Goal: Task Accomplishment & Management: Use online tool/utility

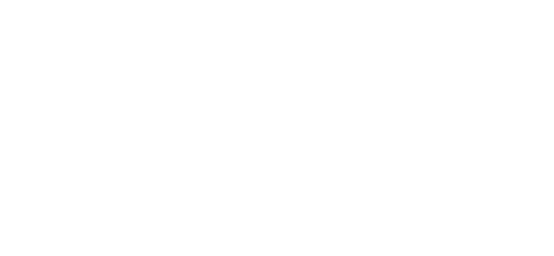
select select "*"
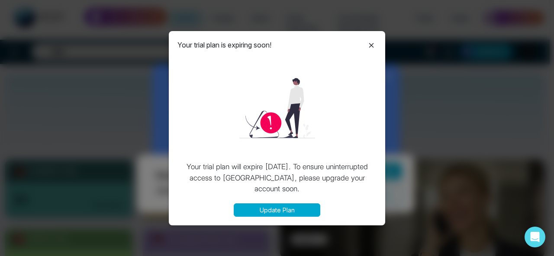
click at [374, 47] on icon at bounding box center [371, 45] width 10 height 10
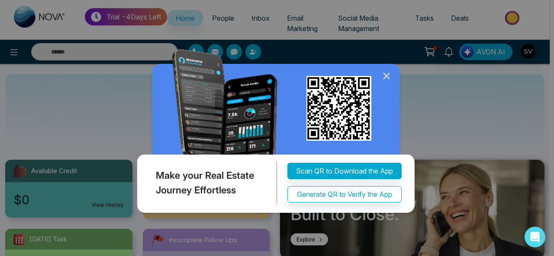
click at [386, 79] on icon at bounding box center [386, 76] width 13 height 13
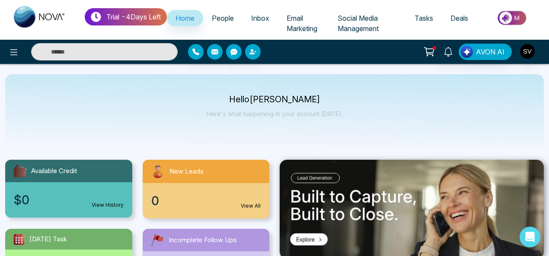
click at [266, 20] on span "Inbox" at bounding box center [260, 18] width 18 height 9
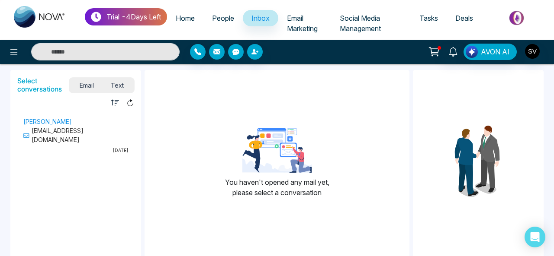
click at [302, 19] on span "Email Marketing" at bounding box center [302, 23] width 31 height 19
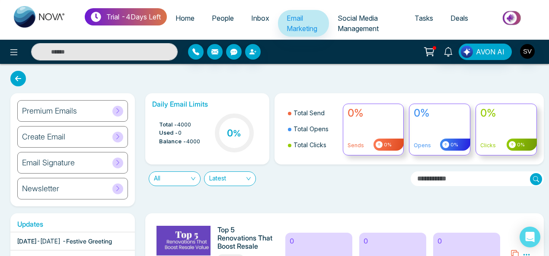
scroll to position [224, 0]
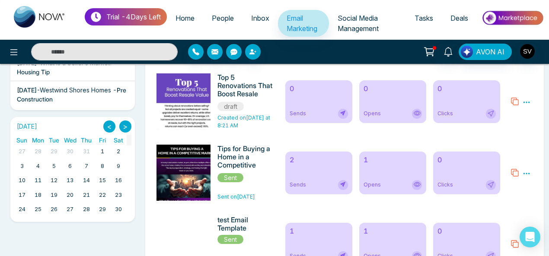
click at [192, 18] on span "Home" at bounding box center [185, 18] width 19 height 9
select select "*"
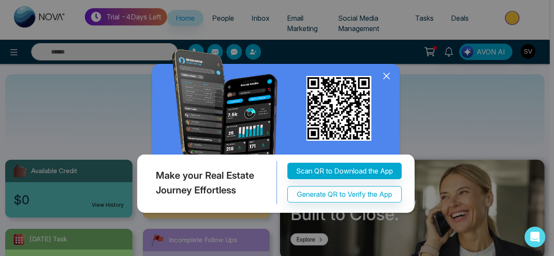
click at [387, 77] on icon at bounding box center [386, 76] width 6 height 6
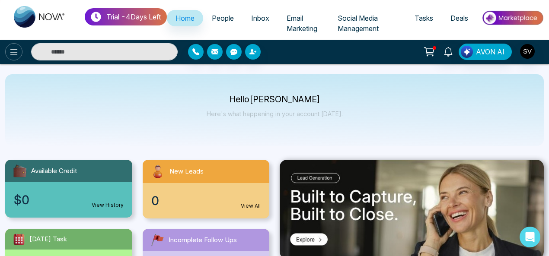
click at [12, 49] on icon at bounding box center [14, 52] width 10 height 10
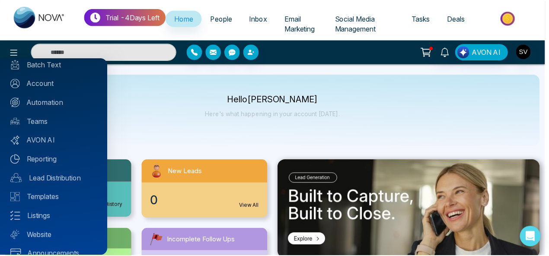
scroll to position [93, 0]
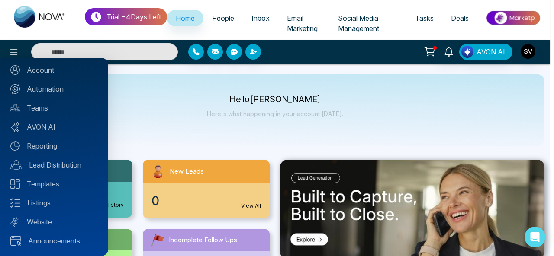
click at [273, 4] on div at bounding box center [277, 128] width 554 height 256
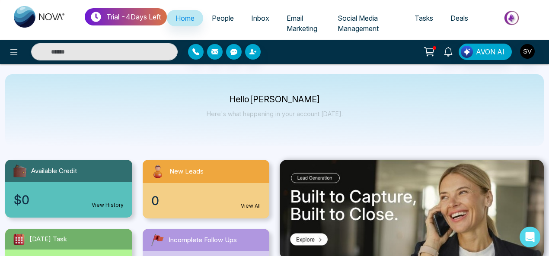
click at [354, 74] on div "Hello [PERSON_NAME] Here's what happening in your account [DATE]." at bounding box center [274, 110] width 539 height 72
click at [371, 23] on link "Social Media Management" at bounding box center [367, 23] width 77 height 27
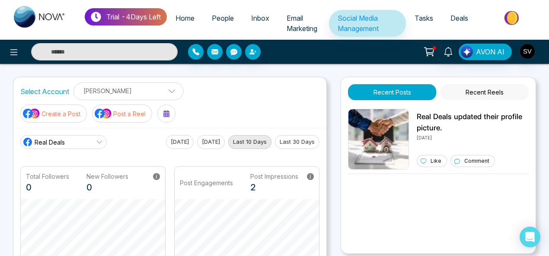
click at [67, 141] on link "Real Deals" at bounding box center [63, 142] width 86 height 14
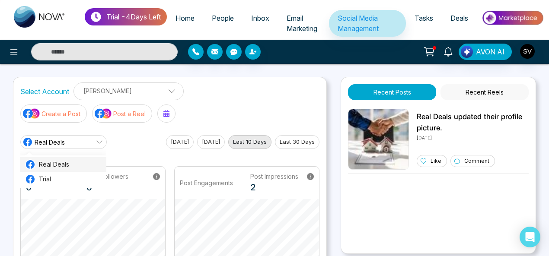
drag, startPoint x: 101, startPoint y: 159, endPoint x: 100, endPoint y: 171, distance: 12.6
click at [100, 171] on li "Real Deals" at bounding box center [63, 164] width 86 height 15
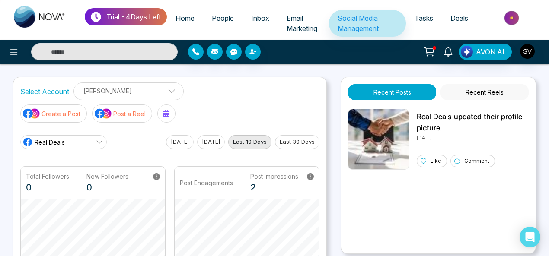
click at [78, 142] on link "Real Deals" at bounding box center [63, 142] width 86 height 14
click at [138, 157] on main "Real Deals Real Deals Trial [DATE] [DATE] Last 10 Days Last 30 Days Total Follo…" at bounding box center [169, 254] width 299 height 239
click at [265, 140] on button "Last 10 Days" at bounding box center [249, 142] width 43 height 14
click at [298, 138] on button "Last 30 Days" at bounding box center [297, 142] width 45 height 14
click at [429, 126] on p "Real Deals updated their profile picture." at bounding box center [473, 123] width 112 height 22
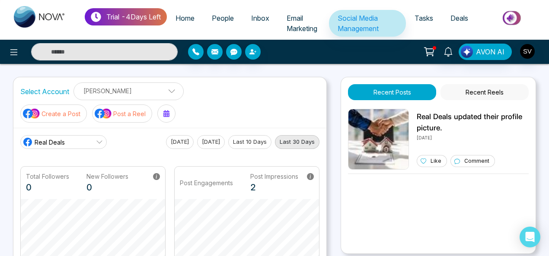
click at [131, 91] on p "[PERSON_NAME]" at bounding box center [128, 91] width 99 height 14
click at [13, 49] on icon at bounding box center [14, 52] width 10 height 10
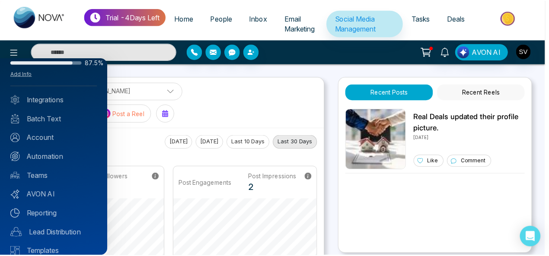
scroll to position [34, 0]
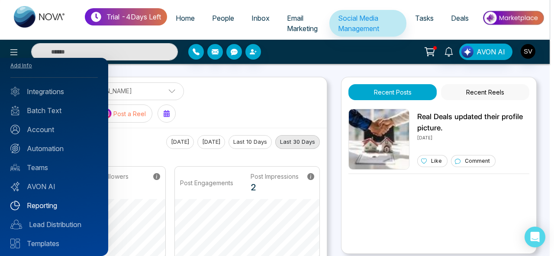
click at [45, 202] on link "Reporting" at bounding box center [53, 206] width 87 height 10
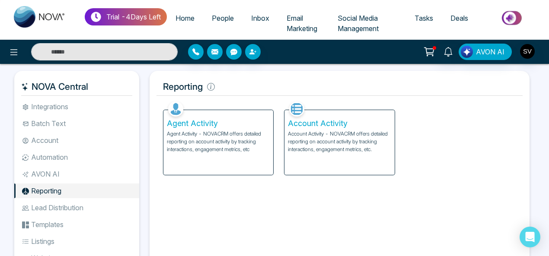
click at [192, 18] on span "Home" at bounding box center [185, 18] width 19 height 9
select select "*"
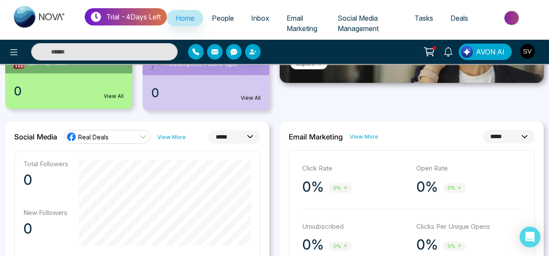
scroll to position [184, 0]
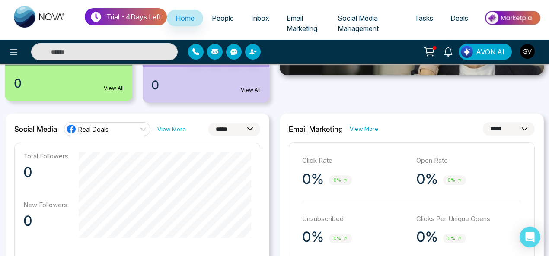
click at [109, 125] on link "Real Deals" at bounding box center [107, 129] width 86 height 14
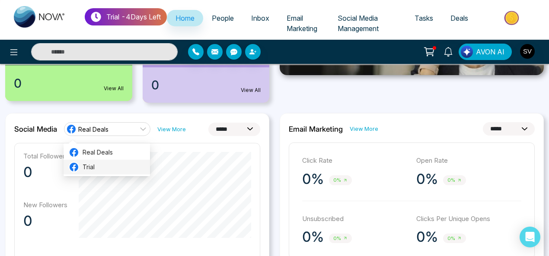
click at [100, 170] on span "Trial" at bounding box center [114, 168] width 62 height 10
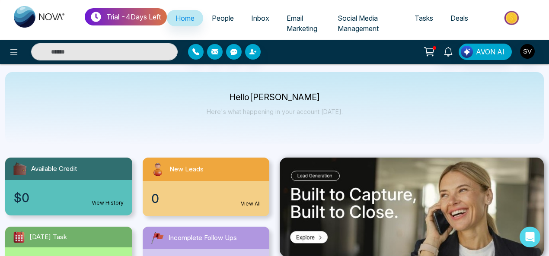
scroll to position [0, 0]
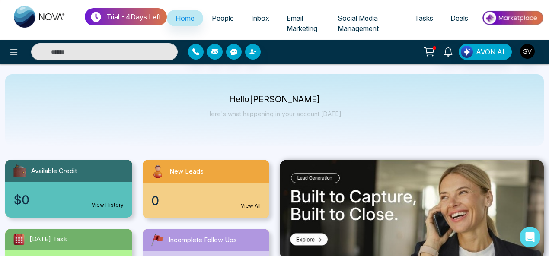
click at [205, 192] on div "0 View All" at bounding box center [206, 200] width 127 height 35
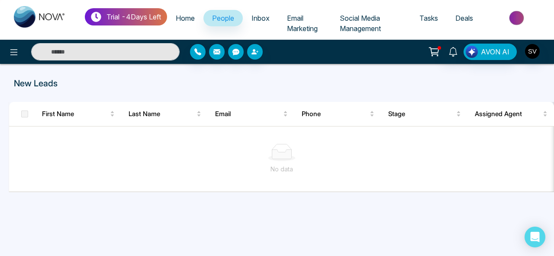
click at [267, 16] on span "Inbox" at bounding box center [260, 18] width 18 height 9
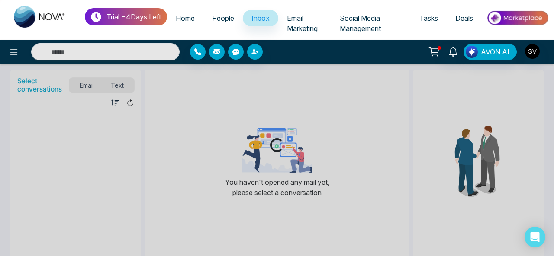
click at [234, 19] on span "People" at bounding box center [223, 18] width 22 height 9
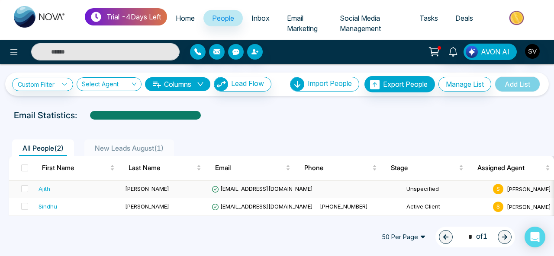
click at [125, 186] on span "[PERSON_NAME]" at bounding box center [147, 189] width 44 height 7
click at [116, 85] on input "search" at bounding box center [106, 86] width 48 height 16
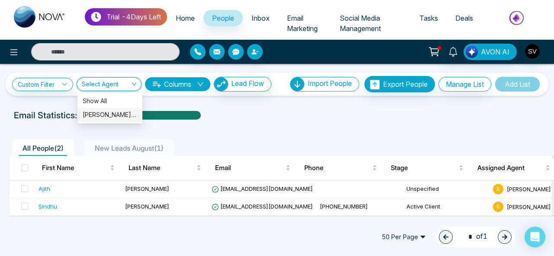
click at [108, 117] on div "[PERSON_NAME] (me)" at bounding box center [110, 115] width 54 height 10
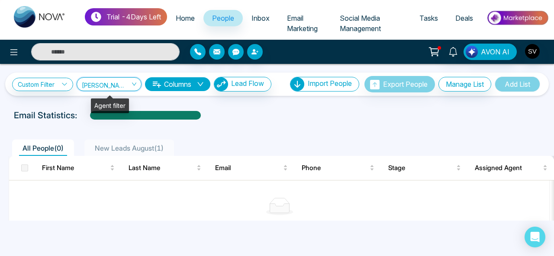
click at [112, 82] on span "[PERSON_NAME] (me)" at bounding box center [109, 84] width 54 height 8
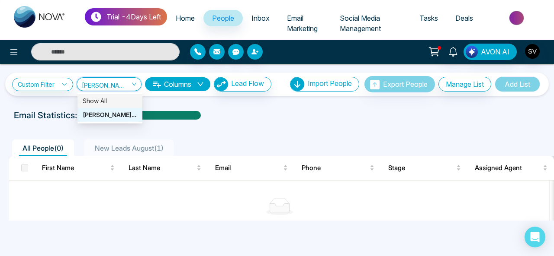
click at [98, 99] on div "Show All" at bounding box center [110, 101] width 54 height 10
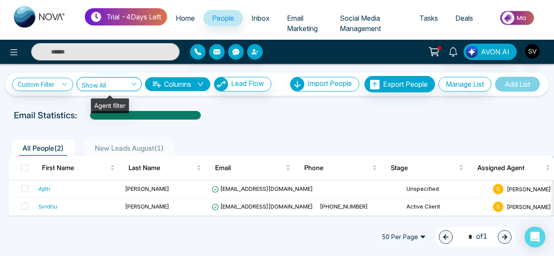
click at [140, 85] on div "Show All" at bounding box center [109, 84] width 65 height 14
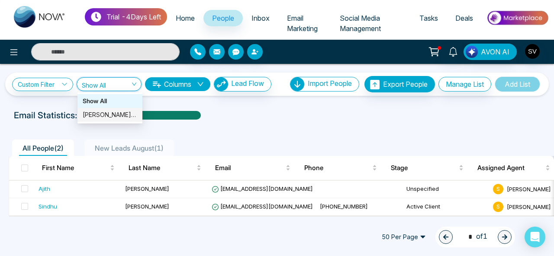
click at [109, 113] on div "[PERSON_NAME] (me)" at bounding box center [110, 115] width 54 height 10
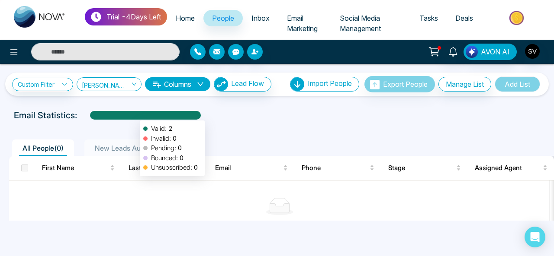
click at [135, 116] on div at bounding box center [145, 118] width 111 height 15
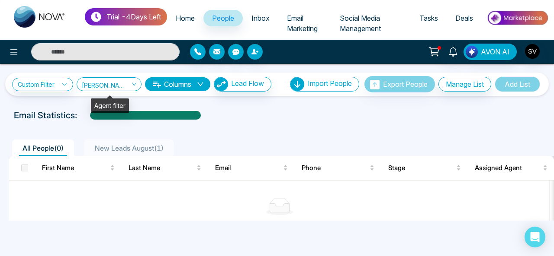
click at [122, 85] on span "[PERSON_NAME] (me)" at bounding box center [109, 84] width 54 height 8
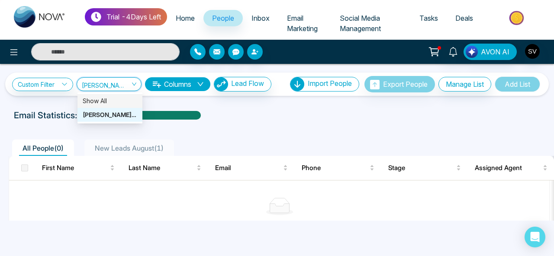
click at [111, 99] on div "Show All" at bounding box center [110, 101] width 54 height 10
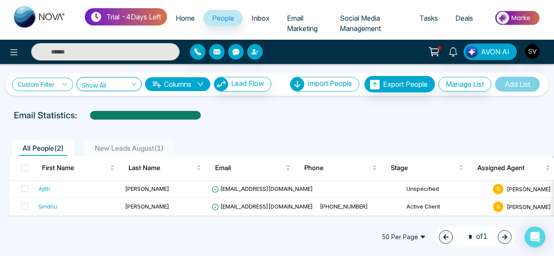
click at [64, 85] on icon at bounding box center [64, 84] width 6 height 6
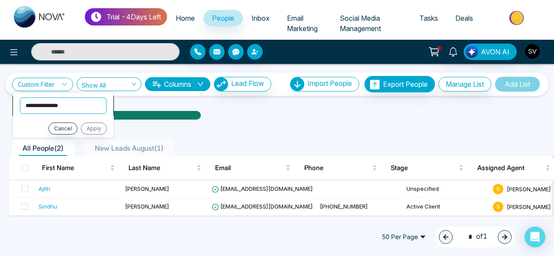
click at [54, 104] on select "**********" at bounding box center [63, 105] width 86 height 16
click at [180, 85] on button "Columns" at bounding box center [177, 84] width 65 height 14
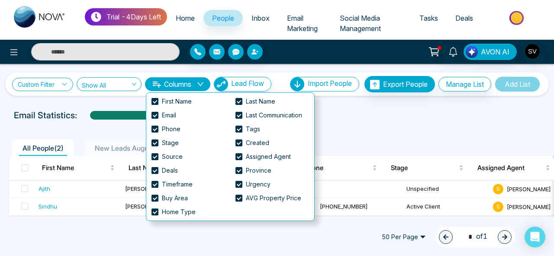
click at [56, 83] on link "Custom Filter" at bounding box center [42, 84] width 61 height 13
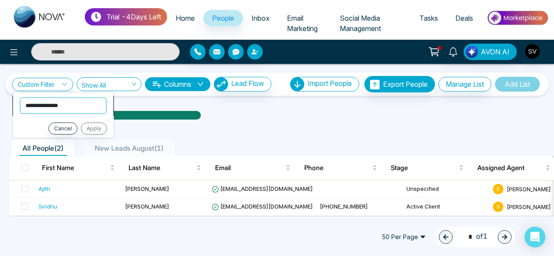
click at [71, 107] on select "**********" at bounding box center [63, 105] width 86 height 16
click at [20, 97] on select "**********" at bounding box center [63, 105] width 86 height 16
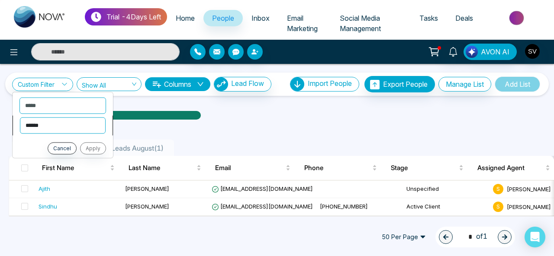
click at [46, 128] on select "**********" at bounding box center [63, 125] width 86 height 16
click at [37, 102] on select "**********" at bounding box center [63, 105] width 86 height 16
select select "*****"
click at [20, 97] on select "**********" at bounding box center [63, 105] width 86 height 16
click at [58, 126] on select "**********" at bounding box center [63, 125] width 86 height 16
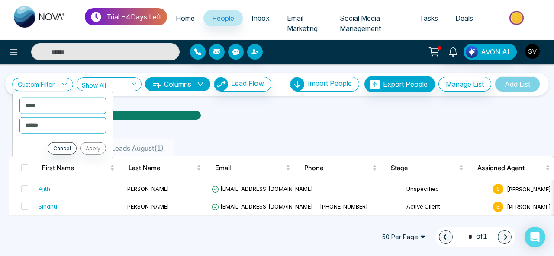
click at [215, 128] on div "All People ( 2 ) New Leads August ( 1 ) First Name Last Name Email Phone Stage …" at bounding box center [276, 170] width 543 height 91
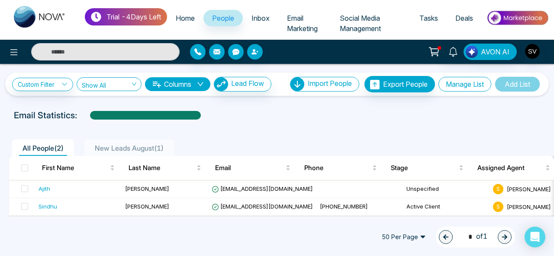
click at [461, 85] on button "Manage List" at bounding box center [464, 84] width 53 height 15
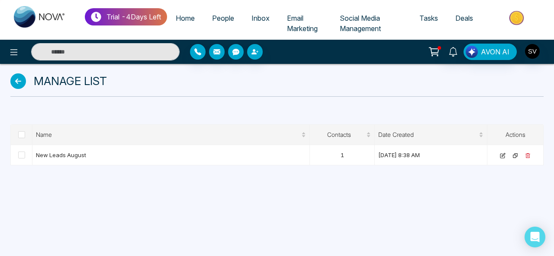
click at [16, 84] on icon at bounding box center [18, 82] width 16 height 16
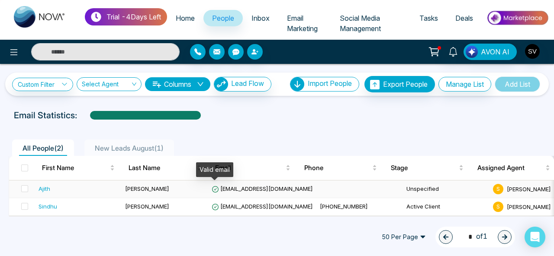
click at [215, 187] on icon at bounding box center [214, 189] width 7 height 7
click at [53, 86] on link "Custom Filter" at bounding box center [42, 84] width 61 height 13
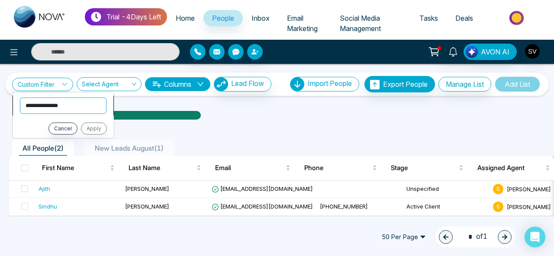
click at [61, 110] on select "**********" at bounding box center [63, 105] width 86 height 16
select select "****"
click at [20, 97] on select "**********" at bounding box center [63, 105] width 86 height 16
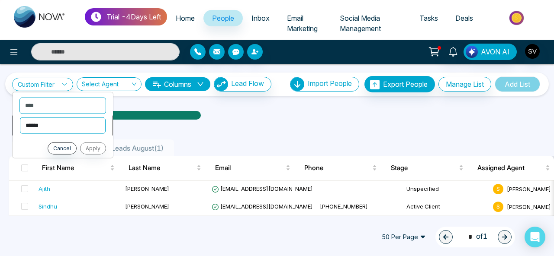
click at [72, 127] on select "**********" at bounding box center [63, 125] width 86 height 16
select select "*******"
click at [20, 117] on select "**********" at bounding box center [63, 125] width 86 height 16
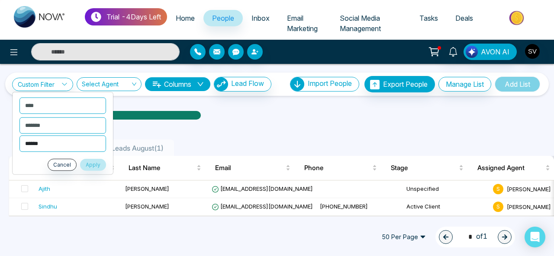
click at [58, 145] on select "**********" at bounding box center [62, 143] width 86 height 16
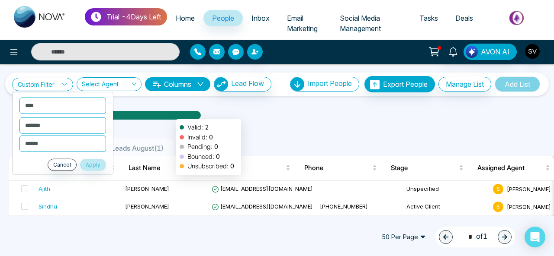
click at [172, 115] on div at bounding box center [145, 118] width 111 height 15
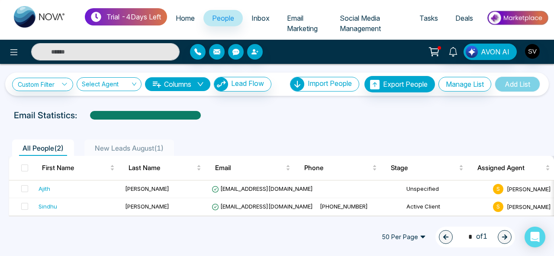
click at [409, 235] on span "50 Per Page" at bounding box center [403, 238] width 56 height 14
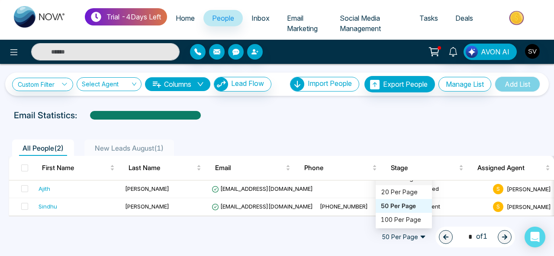
click at [397, 183] on div "10 Per Page" at bounding box center [404, 179] width 46 height 10
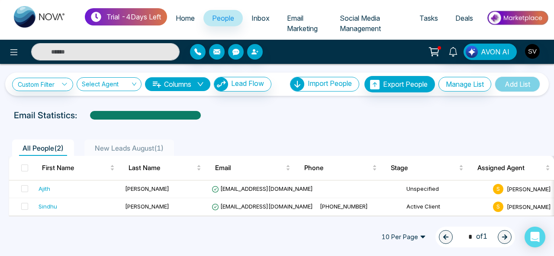
click at [268, 18] on span "Inbox" at bounding box center [260, 18] width 18 height 9
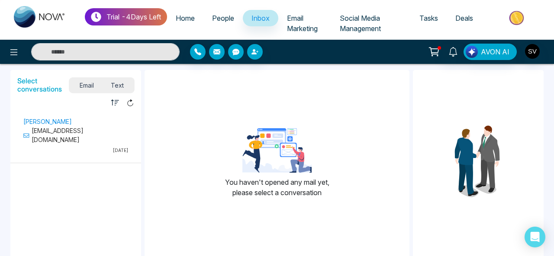
click at [86, 88] on span "Email" at bounding box center [87, 86] width 32 height 12
click at [89, 88] on span "Email" at bounding box center [87, 86] width 32 height 12
click at [67, 121] on p "[PERSON_NAME]" at bounding box center [75, 121] width 105 height 9
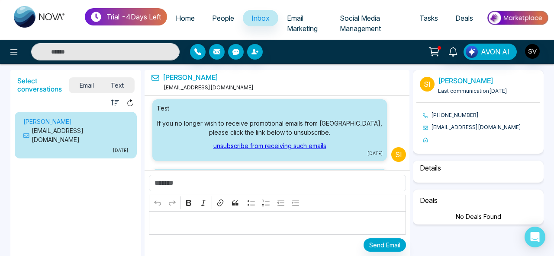
scroll to position [1981, 0]
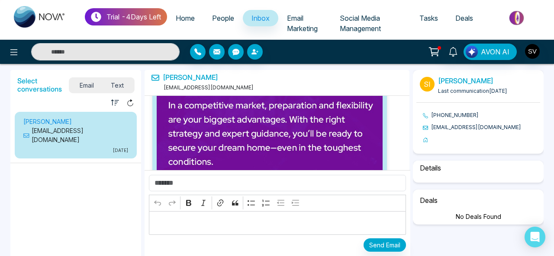
select select "****"
select select "********"
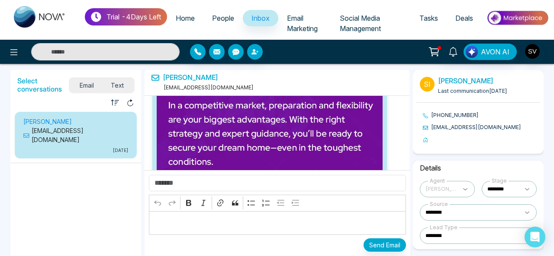
click at [307, 26] on span "Email Marketing" at bounding box center [302, 23] width 31 height 19
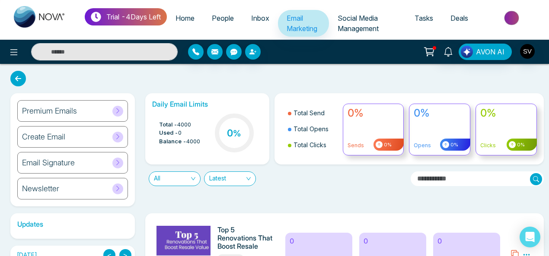
click at [59, 113] on h6 "Premium Emails" at bounding box center [49, 111] width 55 height 10
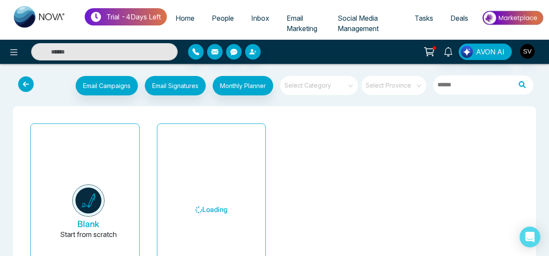
click at [112, 206] on button "Blank Start from scratch" at bounding box center [89, 213] width 88 height 164
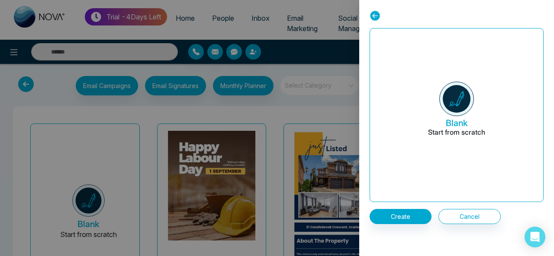
click at [269, 74] on div at bounding box center [277, 128] width 554 height 256
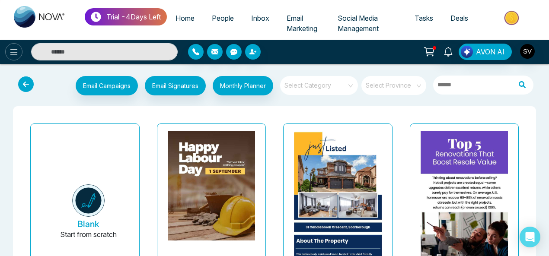
click at [14, 54] on icon at bounding box center [14, 52] width 10 height 10
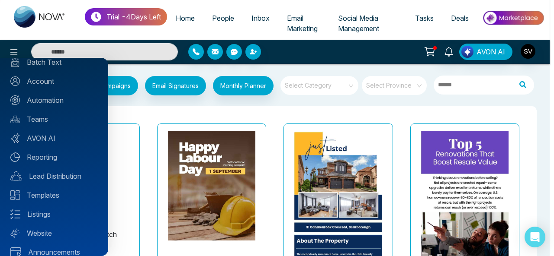
scroll to position [93, 0]
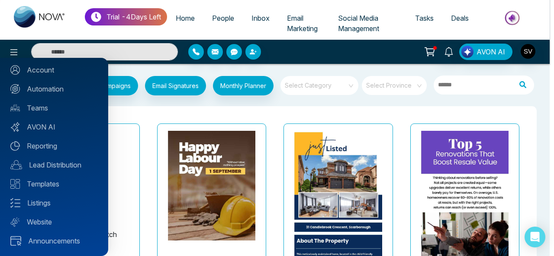
click at [313, 66] on div at bounding box center [277, 128] width 554 height 256
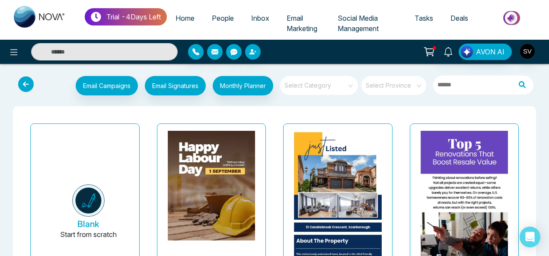
click at [298, 23] on link "Email Marketing" at bounding box center [303, 23] width 51 height 27
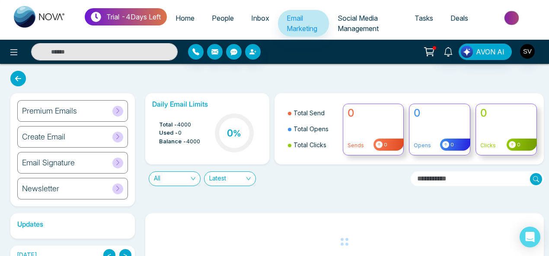
click at [53, 135] on h6 "Create Email" at bounding box center [43, 137] width 43 height 10
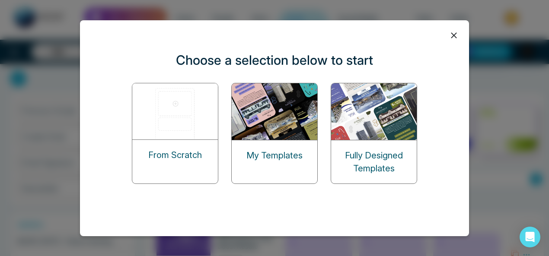
click at [452, 32] on icon at bounding box center [454, 35] width 13 height 13
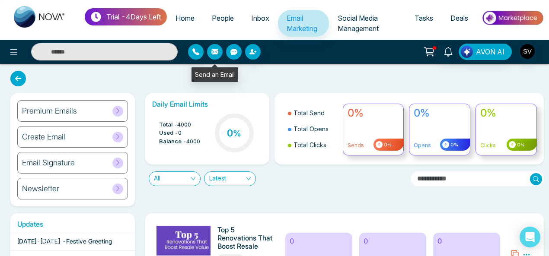
click at [217, 51] on icon "button" at bounding box center [214, 51] width 7 height 5
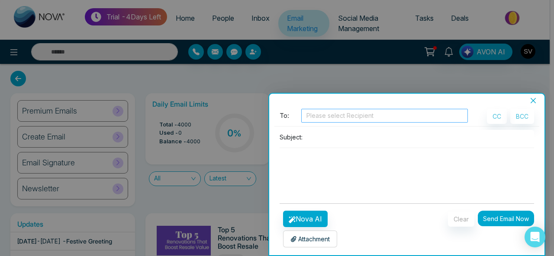
click at [335, 116] on div at bounding box center [384, 116] width 162 height 10
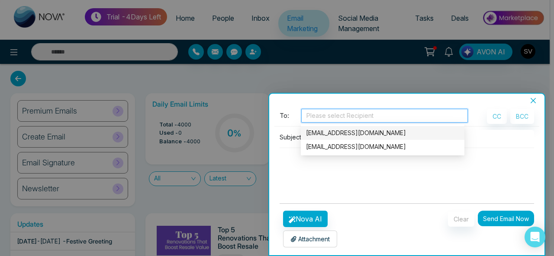
click at [528, 97] on button "Close" at bounding box center [533, 101] width 12 height 8
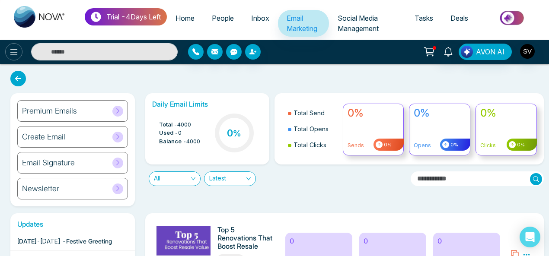
click at [16, 51] on icon at bounding box center [14, 52] width 10 height 10
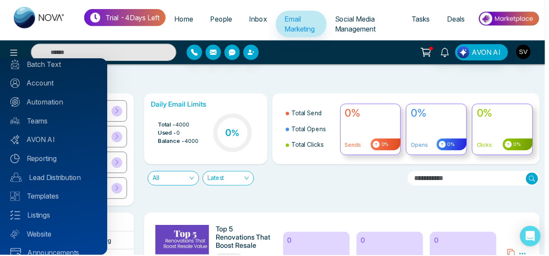
scroll to position [52, 0]
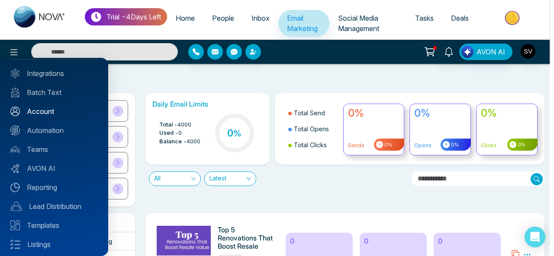
click at [40, 108] on link "Account" at bounding box center [53, 111] width 87 height 10
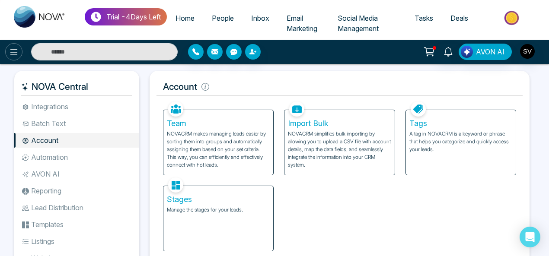
click at [15, 50] on icon at bounding box center [14, 52] width 10 height 10
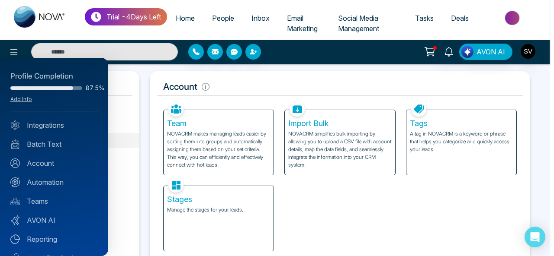
click at [226, 18] on div at bounding box center [277, 128] width 554 height 256
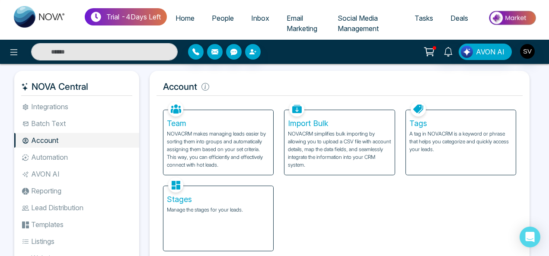
click at [226, 18] on span "People" at bounding box center [223, 18] width 22 height 9
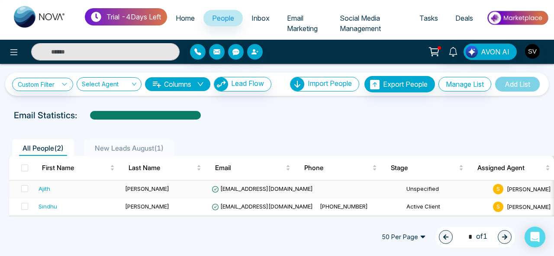
click at [48, 189] on div "Ajith" at bounding box center [44, 189] width 12 height 9
click at [122, 89] on input "search" at bounding box center [106, 86] width 48 height 16
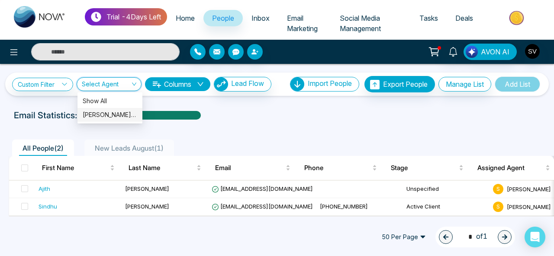
click at [123, 116] on div "[PERSON_NAME] (me)" at bounding box center [110, 115] width 54 height 10
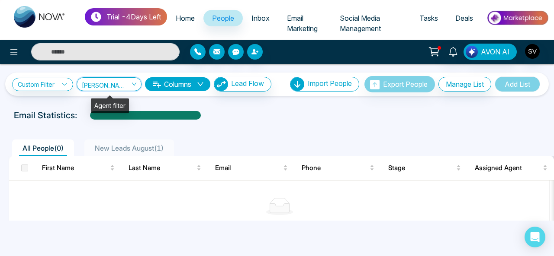
click at [105, 81] on span "[PERSON_NAME] (me)" at bounding box center [109, 84] width 54 height 8
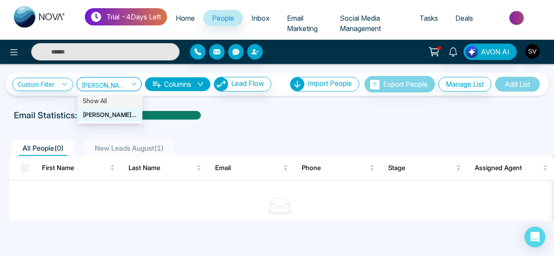
click at [113, 101] on div "Show All" at bounding box center [110, 101] width 54 height 10
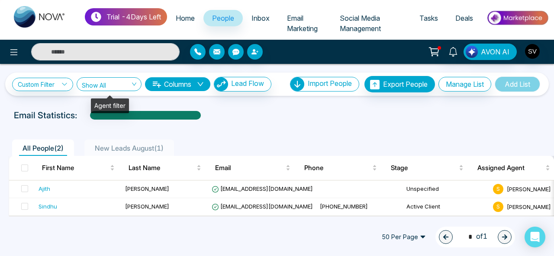
click at [119, 83] on span "Show All" at bounding box center [109, 84] width 54 height 8
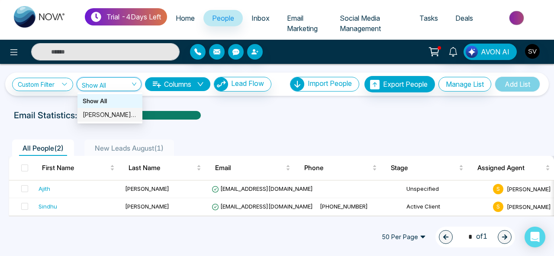
click at [113, 116] on div "[PERSON_NAME] (me)" at bounding box center [110, 115] width 54 height 10
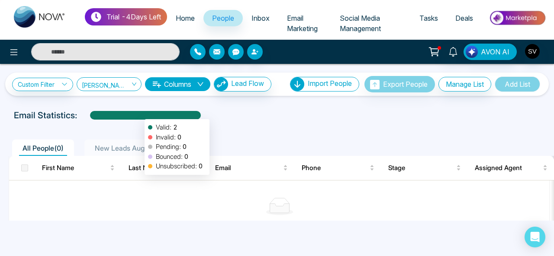
click at [140, 115] on div at bounding box center [145, 118] width 111 height 15
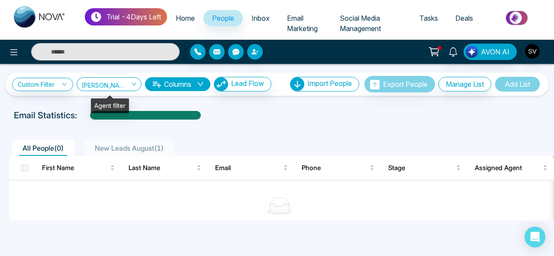
click at [98, 82] on span "[PERSON_NAME] (me)" at bounding box center [109, 84] width 54 height 8
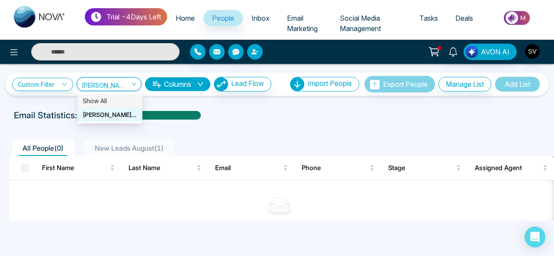
click at [104, 97] on div "Show All" at bounding box center [110, 101] width 54 height 10
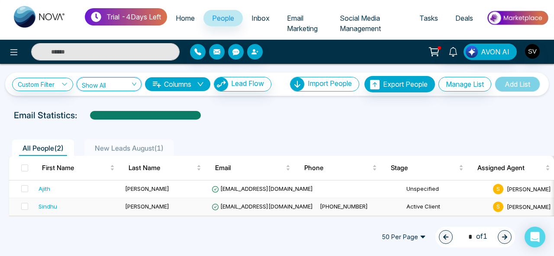
click at [288, 207] on span "[EMAIL_ADDRESS][DOMAIN_NAME]" at bounding box center [261, 206] width 101 height 7
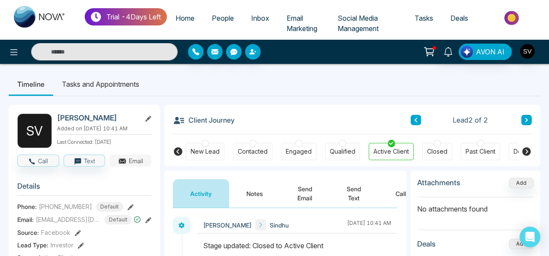
click at [131, 165] on button "Email" at bounding box center [130, 161] width 42 height 12
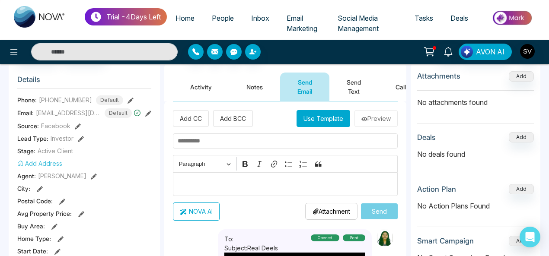
scroll to position [3, 0]
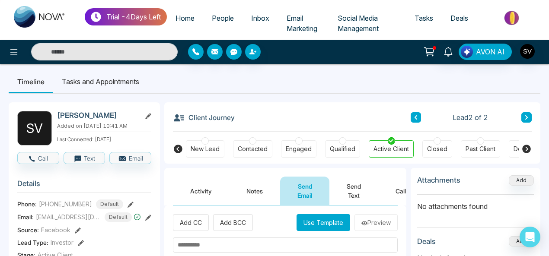
click at [190, 16] on span "Home" at bounding box center [185, 18] width 19 height 9
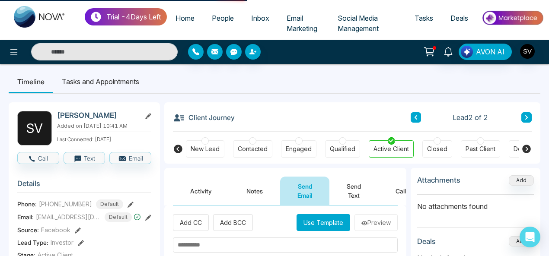
select select "*"
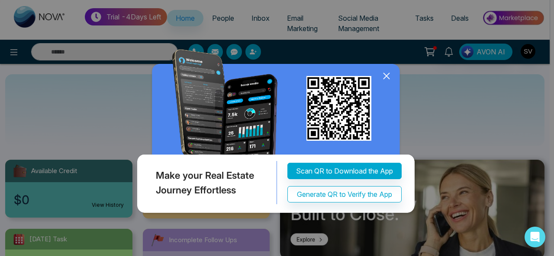
click at [387, 76] on icon at bounding box center [386, 76] width 13 height 13
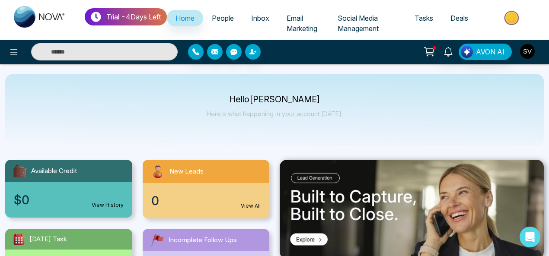
click at [529, 57] on img "button" at bounding box center [527, 51] width 15 height 15
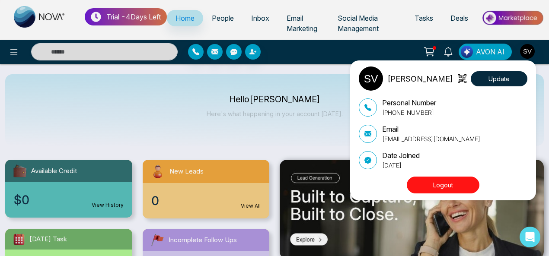
click at [371, 78] on img at bounding box center [371, 79] width 24 height 24
click at [12, 53] on div "[PERSON_NAME] Update Personal Number [PHONE_NUMBER] Email [EMAIL_ADDRESS][DOMAI…" at bounding box center [274, 128] width 549 height 256
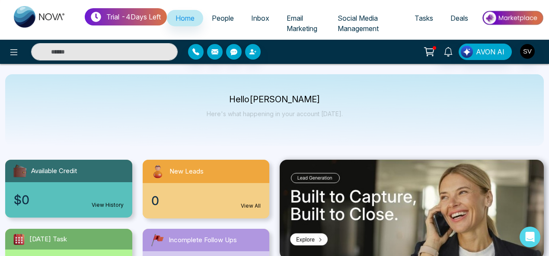
click at [12, 53] on icon at bounding box center [14, 52] width 10 height 10
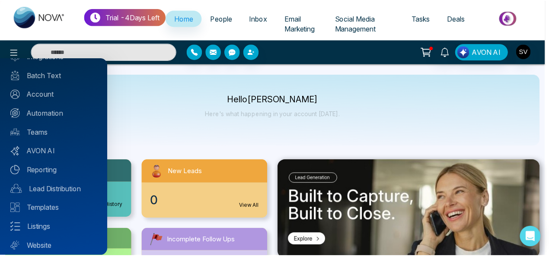
scroll to position [93, 0]
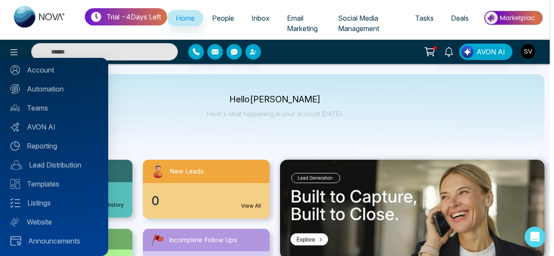
click at [221, 16] on div at bounding box center [277, 128] width 554 height 256
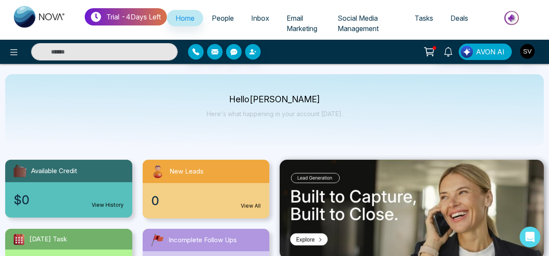
click at [230, 19] on span "People" at bounding box center [223, 18] width 22 height 9
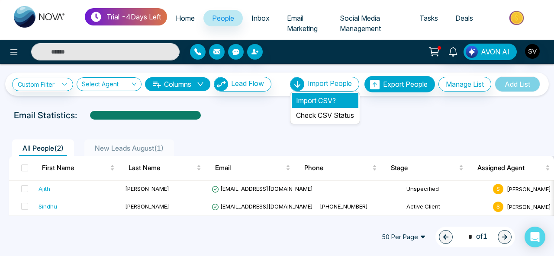
click at [315, 100] on li "Import CSV?" at bounding box center [324, 100] width 67 height 15
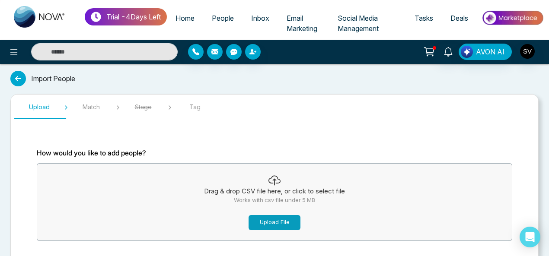
click at [287, 222] on button "Upload File" at bounding box center [275, 222] width 52 height 15
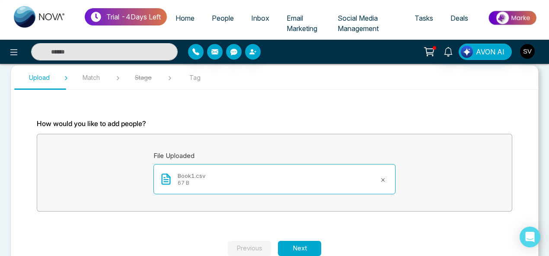
scroll to position [37, 0]
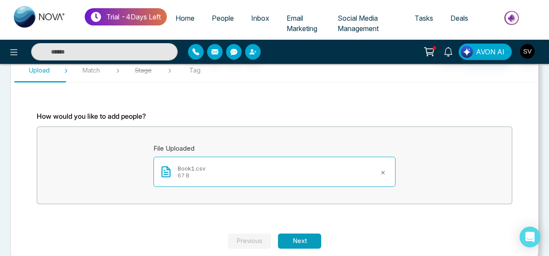
click at [308, 242] on button "Next" at bounding box center [299, 241] width 43 height 15
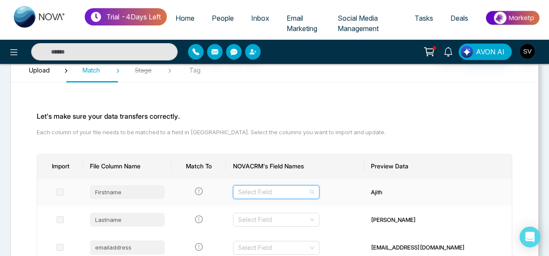
click at [300, 187] on input "search" at bounding box center [273, 192] width 70 height 13
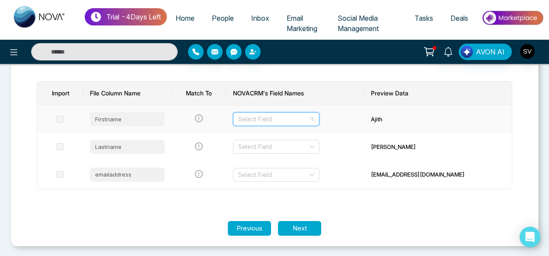
click at [295, 122] on input "search" at bounding box center [273, 119] width 70 height 13
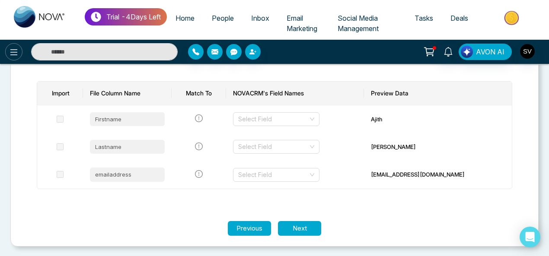
click at [19, 51] on button at bounding box center [13, 51] width 17 height 17
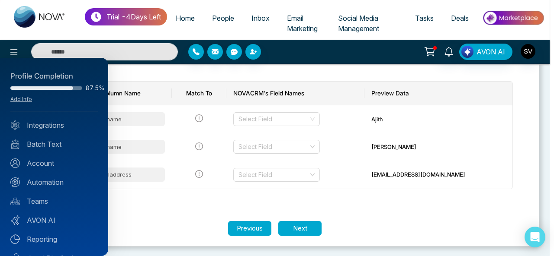
click at [147, 219] on div at bounding box center [277, 128] width 554 height 256
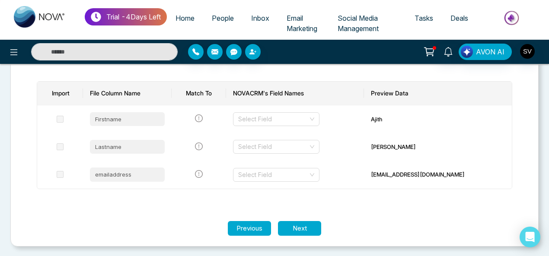
click at [361, 58] on div "AVON AI" at bounding box center [435, 52] width 218 height 16
click at [428, 19] on span "Tasks" at bounding box center [424, 18] width 19 height 9
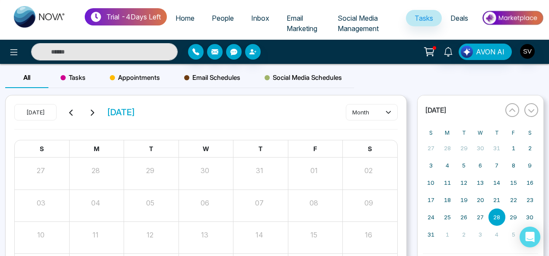
click at [136, 76] on span "Appointments" at bounding box center [135, 78] width 50 height 10
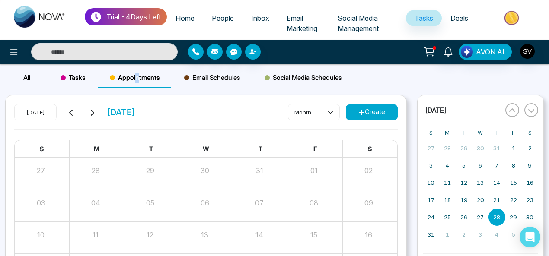
click at [362, 110] on icon at bounding box center [362, 112] width 6 height 6
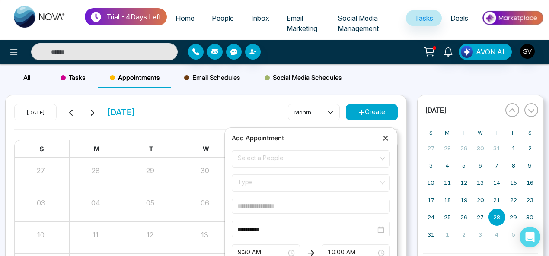
click at [389, 138] on icon at bounding box center [385, 138] width 9 height 9
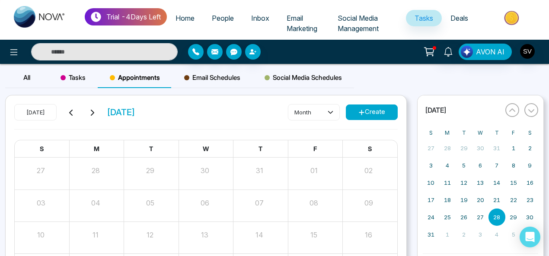
click at [149, 76] on span "Appointments" at bounding box center [135, 78] width 50 height 10
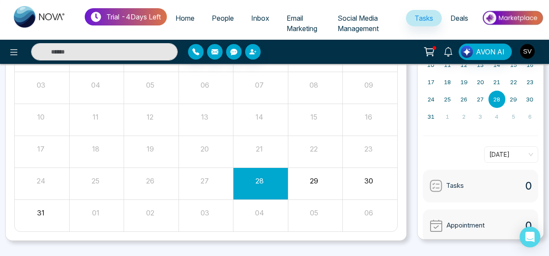
scroll to position [119, 0]
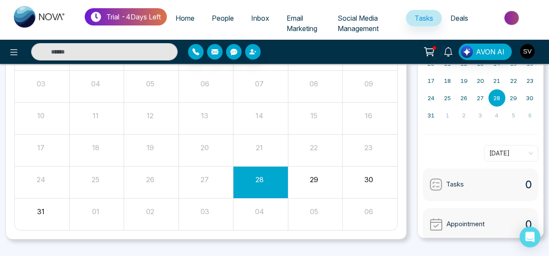
click at [267, 177] on div "28" at bounding box center [259, 178] width 52 height 13
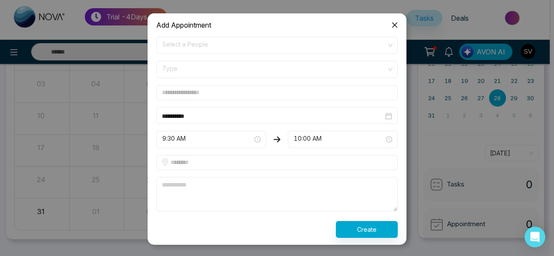
click at [208, 168] on input "text" at bounding box center [276, 162] width 241 height 15
click at [216, 83] on form "**********" at bounding box center [277, 138] width 252 height 202
click at [222, 69] on span "Type" at bounding box center [276, 69] width 229 height 15
click at [393, 25] on icon "close" at bounding box center [394, 25] width 7 height 7
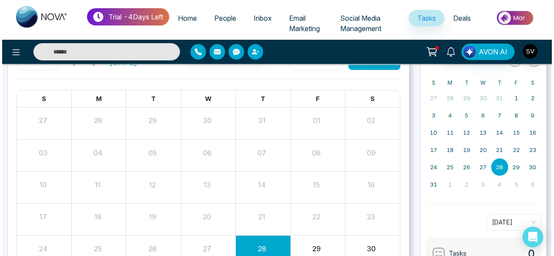
scroll to position [32, 0]
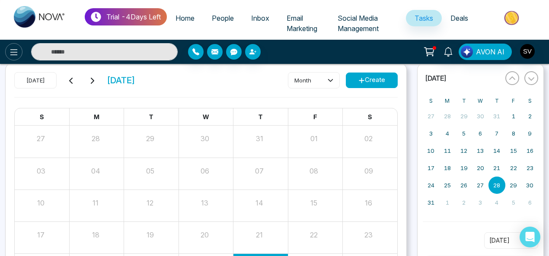
click at [9, 53] on icon at bounding box center [14, 52] width 10 height 10
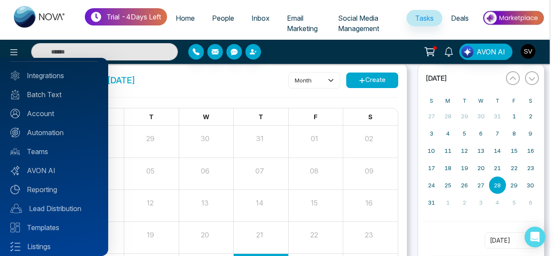
scroll to position [93, 0]
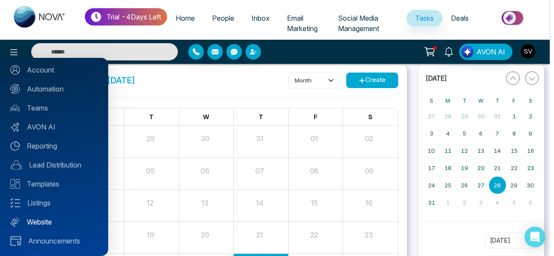
click at [35, 218] on link "Website" at bounding box center [53, 222] width 87 height 10
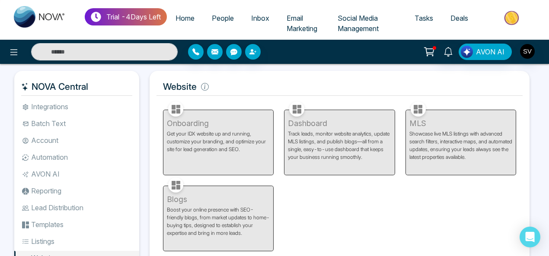
click at [51, 110] on li "Integrations" at bounding box center [76, 106] width 125 height 15
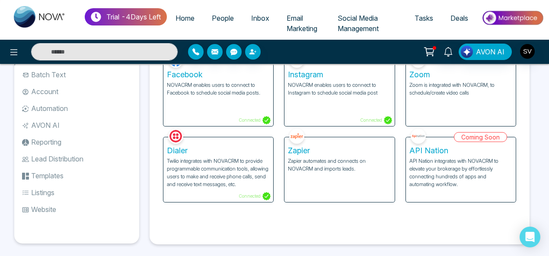
scroll to position [58, 0]
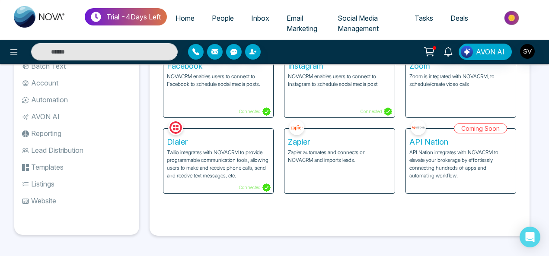
click at [45, 116] on li "AVON AI" at bounding box center [76, 116] width 125 height 15
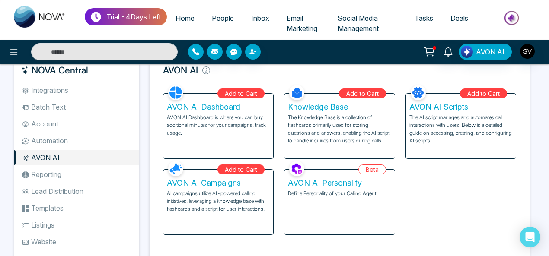
scroll to position [11, 0]
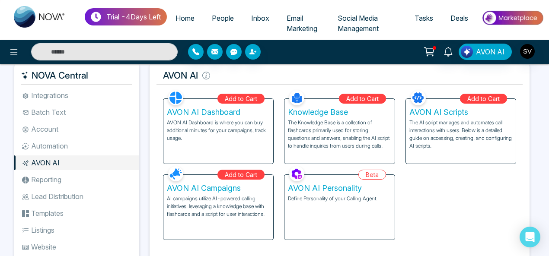
click at [52, 131] on li "Account" at bounding box center [76, 129] width 125 height 15
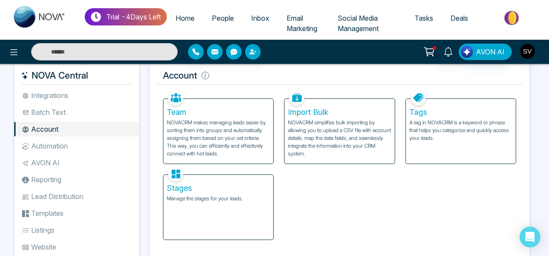
click at [57, 93] on li "Integrations" at bounding box center [76, 95] width 125 height 15
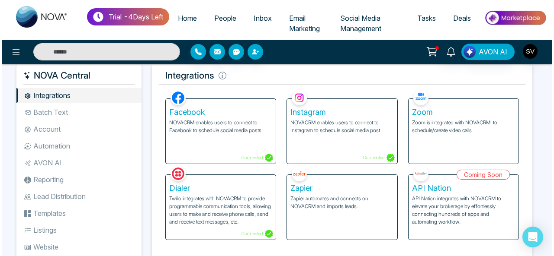
scroll to position [58, 0]
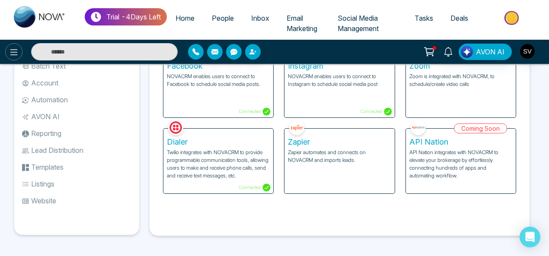
click at [16, 52] on icon at bounding box center [13, 52] width 7 height 6
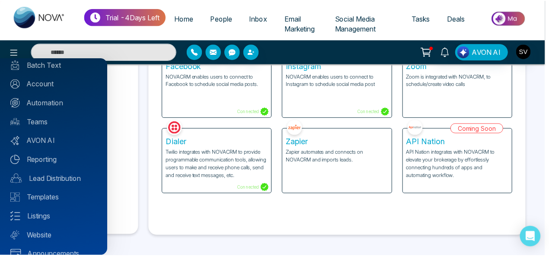
scroll to position [93, 0]
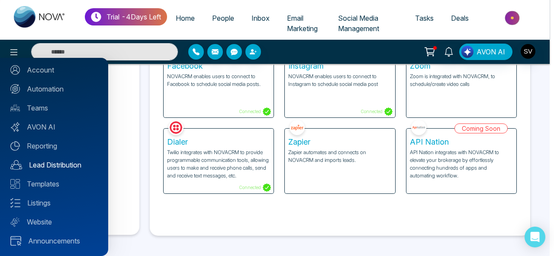
click at [58, 166] on link "Lead Distribution" at bounding box center [53, 165] width 87 height 10
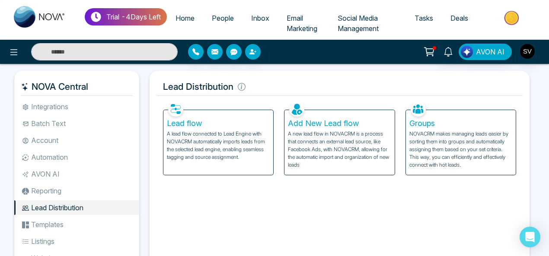
click at [59, 156] on li "Automation" at bounding box center [76, 157] width 125 height 15
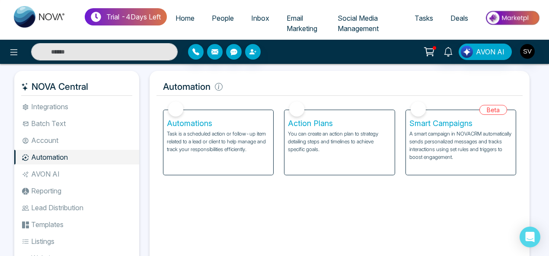
click at [464, 140] on p "A smart campaign in NOVACRM automatically sends personalized messages and track…" at bounding box center [461, 145] width 103 height 31
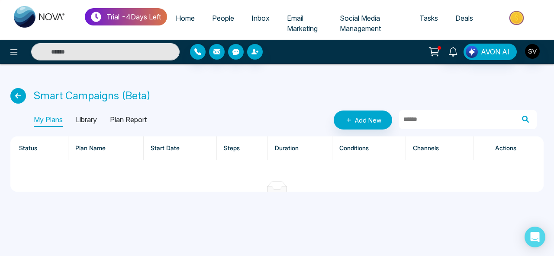
click at [16, 93] on icon at bounding box center [18, 96] width 16 height 16
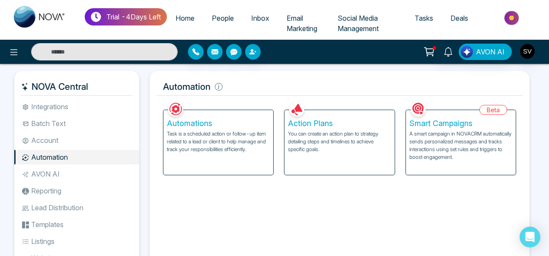
click at [209, 131] on p "Task is a scheduled action or follow-up item related to a lead or client to hel…" at bounding box center [218, 141] width 103 height 23
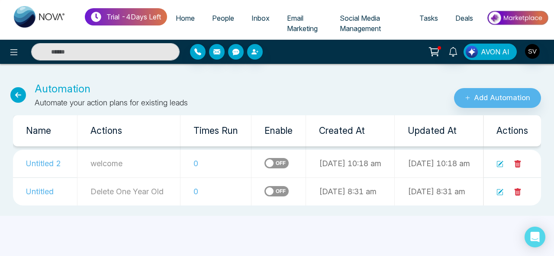
click at [499, 47] on span "AVON AI" at bounding box center [494, 52] width 29 height 10
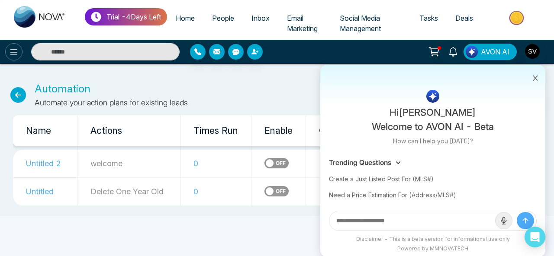
click at [10, 52] on icon at bounding box center [13, 52] width 7 height 6
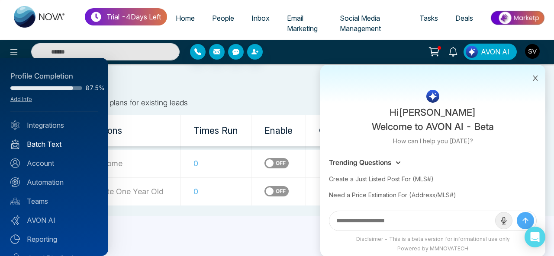
click at [56, 144] on link "Batch Text" at bounding box center [53, 144] width 87 height 10
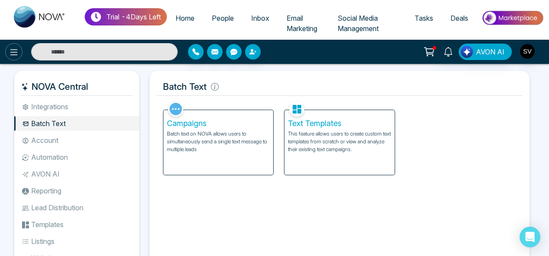
click at [10, 52] on icon at bounding box center [14, 52] width 10 height 10
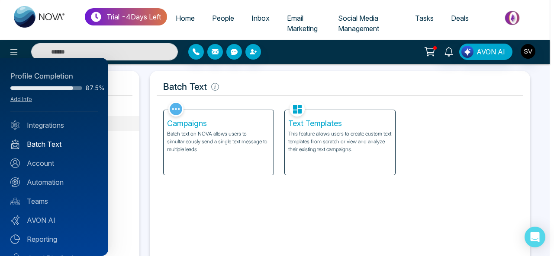
click at [54, 141] on link "Batch Text" at bounding box center [53, 144] width 87 height 10
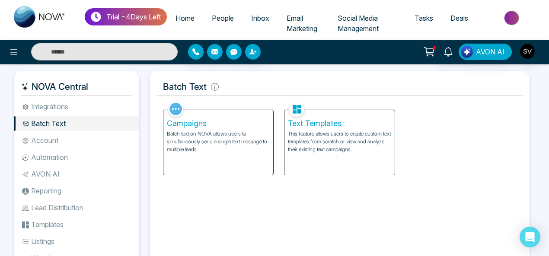
click at [175, 122] on h5 "Campaigns" at bounding box center [218, 124] width 103 height 10
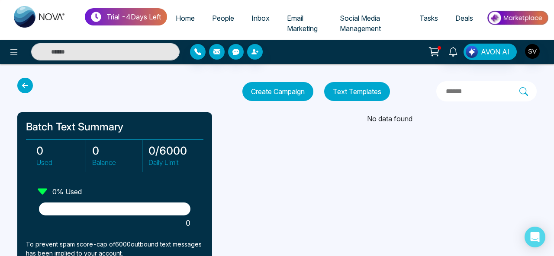
click at [41, 189] on icon at bounding box center [43, 192] width 10 height 6
click at [8, 49] on button at bounding box center [13, 51] width 17 height 17
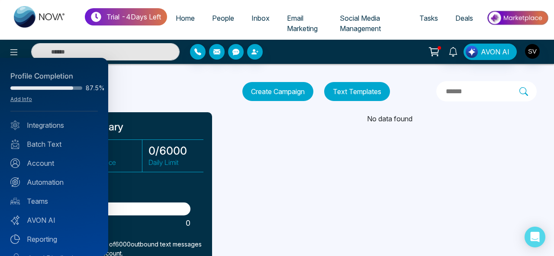
click at [12, 54] on div at bounding box center [277, 128] width 554 height 256
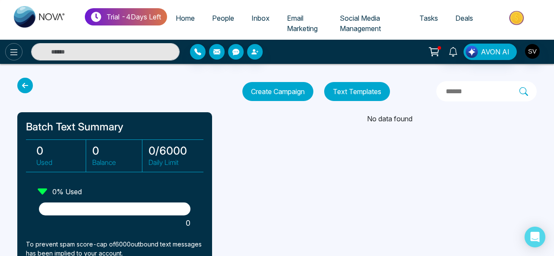
click at [12, 53] on icon at bounding box center [14, 52] width 10 height 10
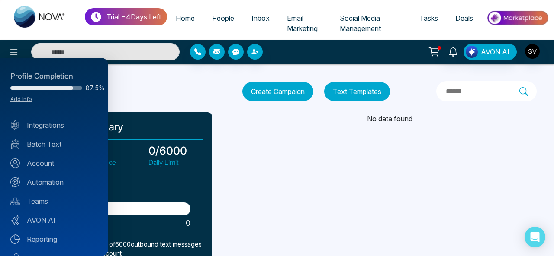
click at [255, 35] on div at bounding box center [277, 128] width 554 height 256
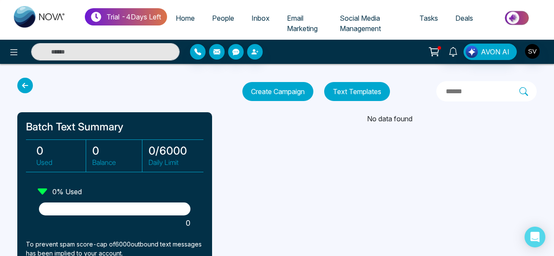
click at [231, 16] on span "People" at bounding box center [223, 18] width 22 height 9
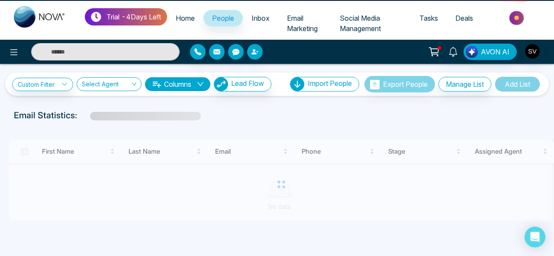
click at [307, 20] on span "Email Marketing" at bounding box center [302, 23] width 31 height 19
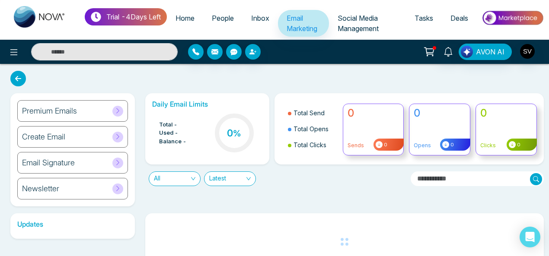
click at [360, 25] on span "Social Media Management" at bounding box center [358, 23] width 41 height 19
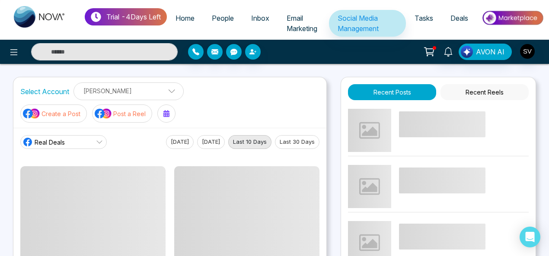
click at [302, 21] on span "Email Marketing" at bounding box center [302, 23] width 31 height 19
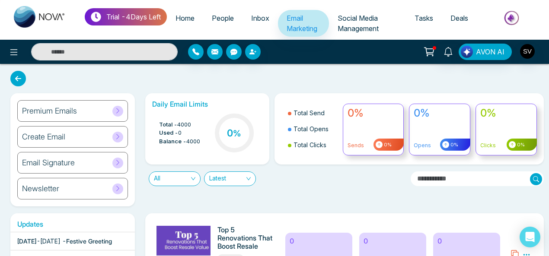
click at [265, 17] on span "Inbox" at bounding box center [260, 18] width 18 height 9
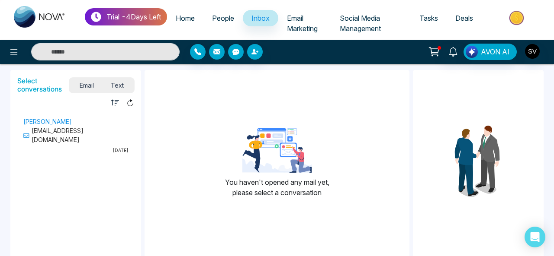
click at [186, 16] on span "Home" at bounding box center [185, 18] width 19 height 9
select select "*"
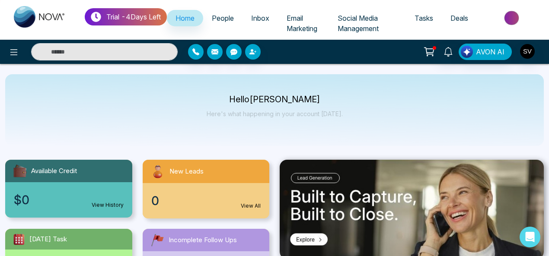
click at [209, 179] on body "**********" at bounding box center [274, 128] width 549 height 256
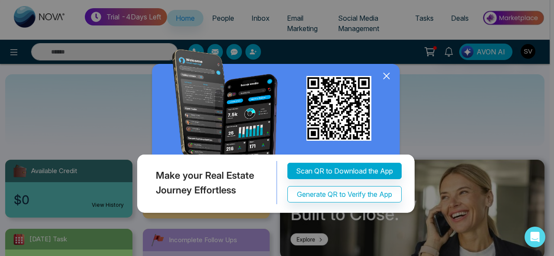
click at [385, 79] on icon at bounding box center [386, 76] width 13 height 13
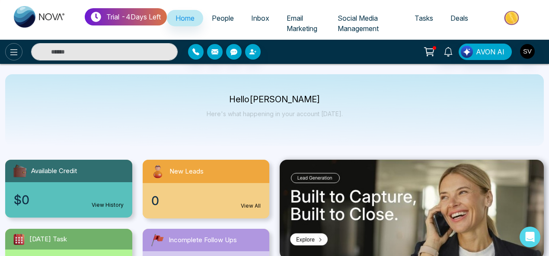
click at [8, 53] on button at bounding box center [13, 51] width 17 height 17
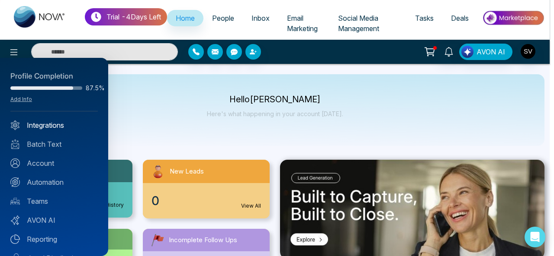
click at [56, 126] on link "Integrations" at bounding box center [53, 125] width 87 height 10
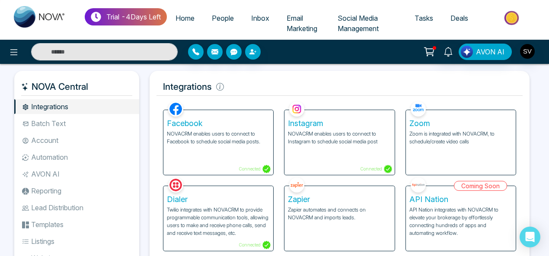
click at [45, 123] on li "Batch Text" at bounding box center [76, 123] width 125 height 15
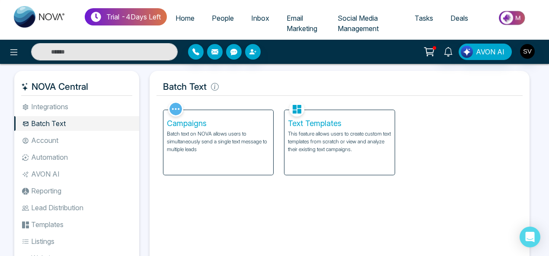
click at [43, 134] on li "Account" at bounding box center [76, 140] width 125 height 15
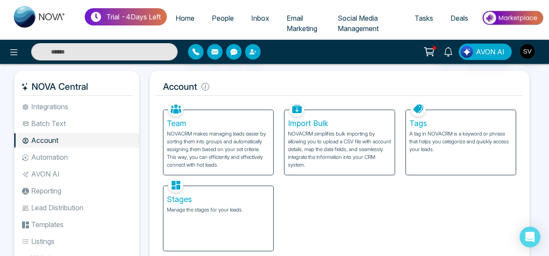
click at [48, 169] on li "AVON AI" at bounding box center [76, 174] width 125 height 15
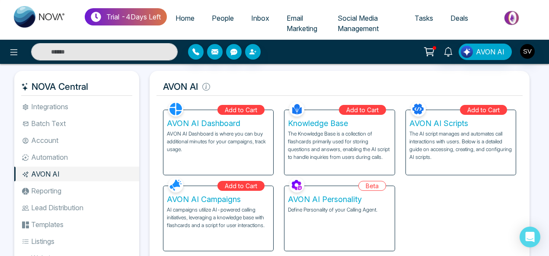
click at [45, 154] on li "Automation" at bounding box center [76, 157] width 125 height 15
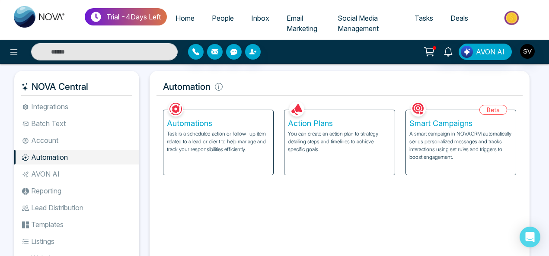
click at [60, 203] on li "Lead Distribution" at bounding box center [76, 208] width 125 height 15
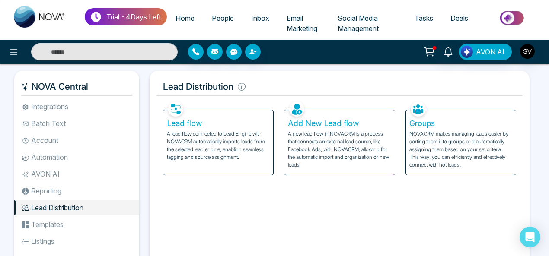
click at [188, 128] on div "Lead flow A lead flow connected to Lead Engine with NOVACRM automatically impor…" at bounding box center [218, 142] width 110 height 65
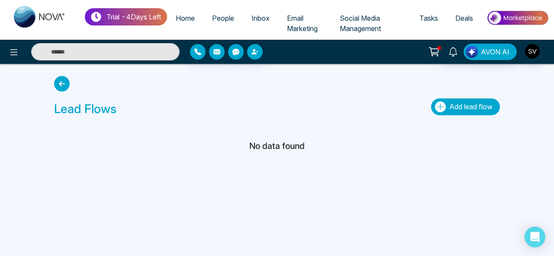
click at [464, 110] on span "Add lead flow" at bounding box center [470, 106] width 43 height 9
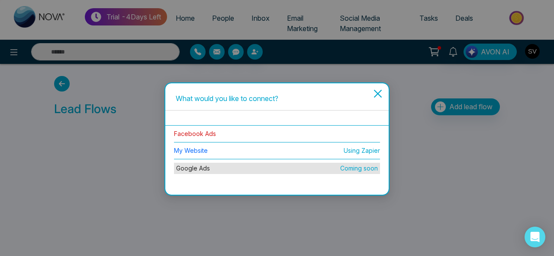
click at [202, 135] on link "Facebook Ads" at bounding box center [195, 133] width 42 height 7
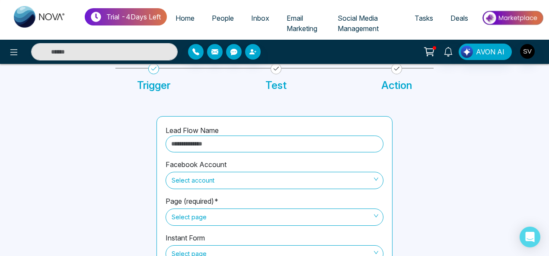
scroll to position [99, 0]
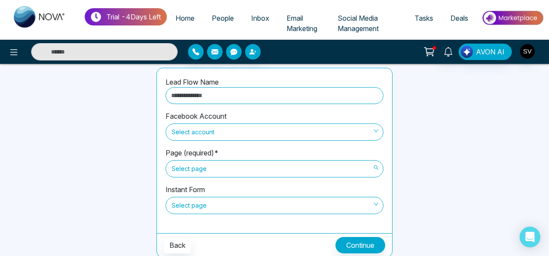
click at [193, 163] on span "Select page" at bounding box center [275, 169] width 206 height 15
click at [203, 91] on input "text" at bounding box center [275, 95] width 218 height 17
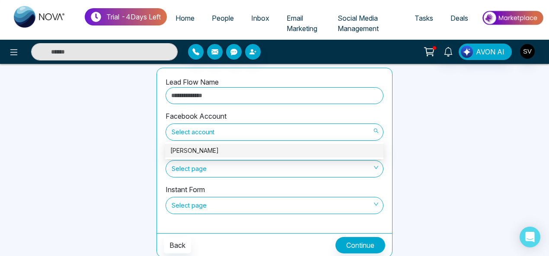
click at [200, 131] on span "Select account" at bounding box center [275, 132] width 206 height 15
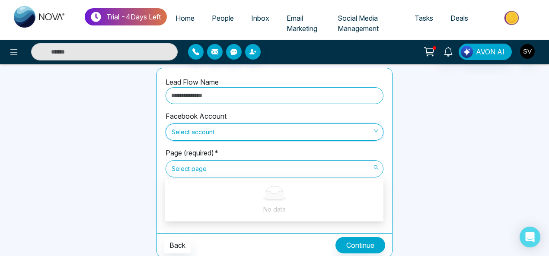
click at [202, 170] on span "Select page" at bounding box center [275, 169] width 206 height 15
click at [201, 134] on span "Select account" at bounding box center [275, 132] width 206 height 15
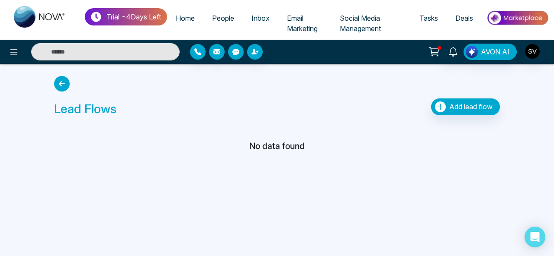
click at [515, 17] on img at bounding box center [517, 17] width 63 height 19
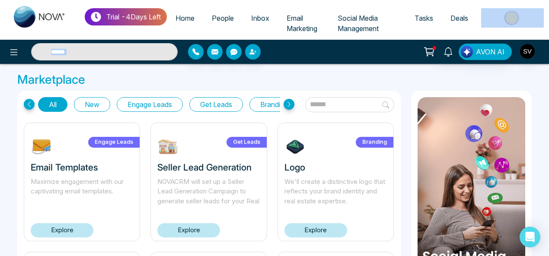
drag, startPoint x: 547, startPoint y: 21, endPoint x: 553, endPoint y: 61, distance: 40.2
click at [549, 61] on html "Trial - 4 Days Left Home People Inbox Email Marketing Social Media Management T…" at bounding box center [274, 128] width 549 height 256
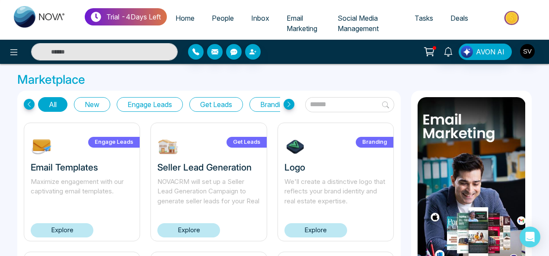
click at [258, 140] on label "Get Leads" at bounding box center [247, 142] width 40 height 11
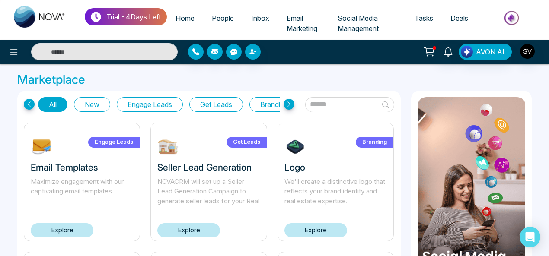
drag, startPoint x: 195, startPoint y: 229, endPoint x: 220, endPoint y: 208, distance: 31.9
click at [195, 229] on link "Explore" at bounding box center [188, 231] width 63 height 14
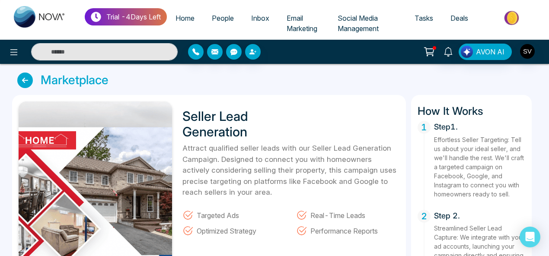
click at [378, 25] on span "Social Media Management" at bounding box center [358, 23] width 41 height 19
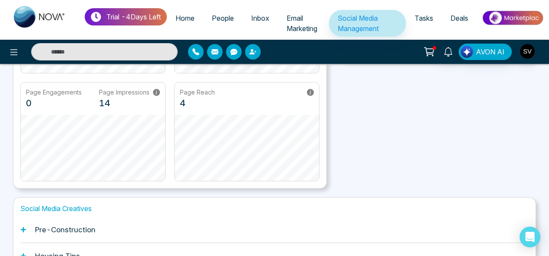
scroll to position [272, 0]
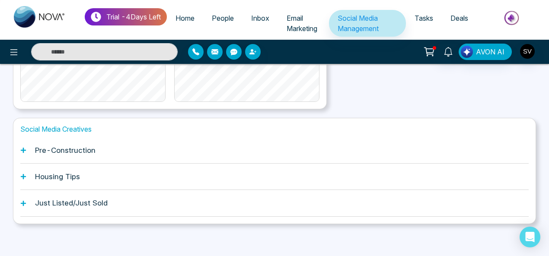
click at [25, 147] on icon at bounding box center [23, 150] width 6 height 6
click at [29, 148] on div "Pre-Construction" at bounding box center [274, 151] width 509 height 26
click at [22, 147] on icon at bounding box center [23, 150] width 6 height 6
click at [92, 151] on h1 "Pre-Construction" at bounding box center [65, 150] width 61 height 9
click at [80, 147] on h1 "Pre-Construction" at bounding box center [65, 150] width 61 height 9
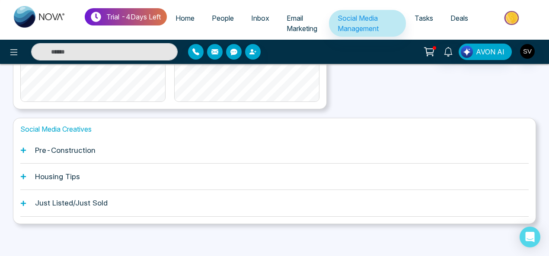
click at [23, 174] on icon at bounding box center [23, 176] width 5 height 5
click at [23, 149] on icon at bounding box center [23, 150] width 5 height 5
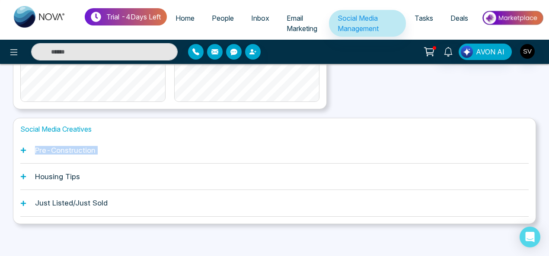
click at [23, 149] on icon at bounding box center [23, 150] width 5 height 5
click at [54, 149] on h1 "Pre-Construction" at bounding box center [65, 150] width 61 height 9
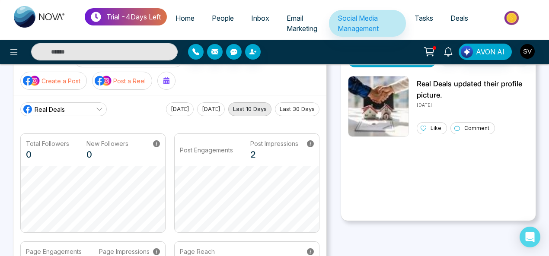
scroll to position [10, 0]
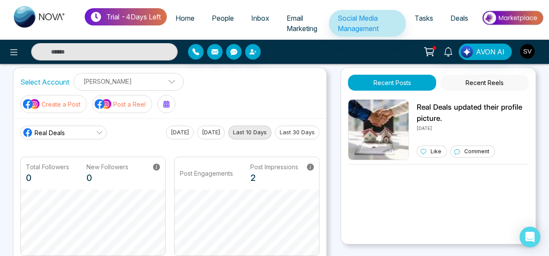
click at [54, 101] on p "Create a Post" at bounding box center [61, 104] width 39 height 9
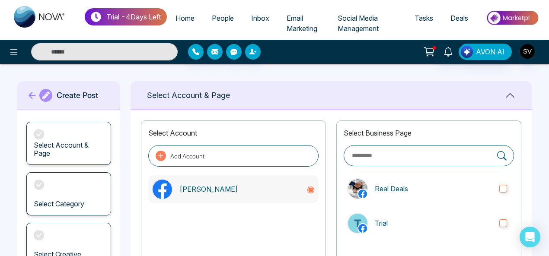
click at [200, 191] on p "[PERSON_NAME]" at bounding box center [239, 189] width 120 height 10
click at [57, 186] on div "Select Category" at bounding box center [68, 194] width 85 height 43
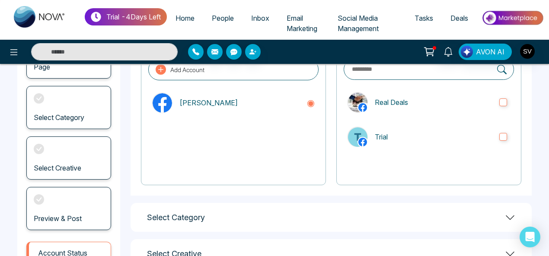
scroll to position [107, 0]
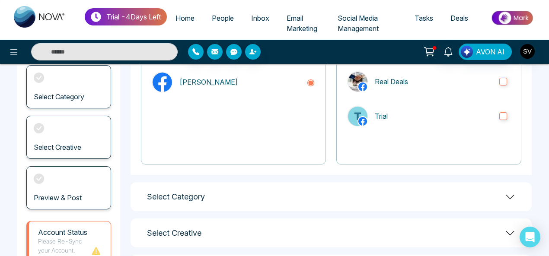
click at [511, 193] on icon at bounding box center [510, 197] width 10 height 10
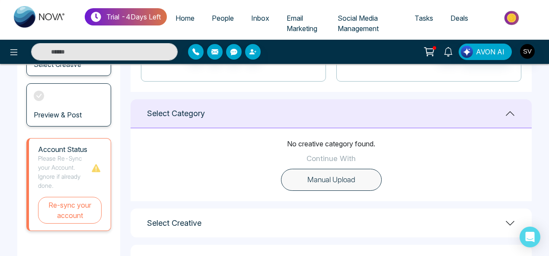
scroll to position [225, 0]
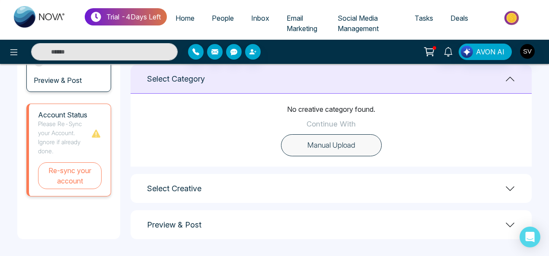
click at [512, 185] on icon at bounding box center [510, 189] width 10 height 10
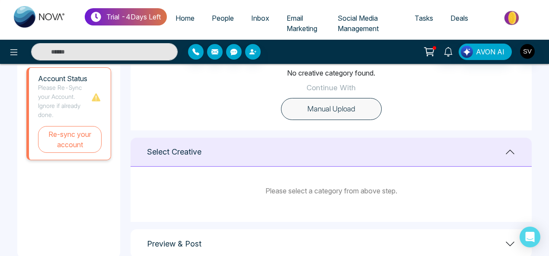
scroll to position [262, 0]
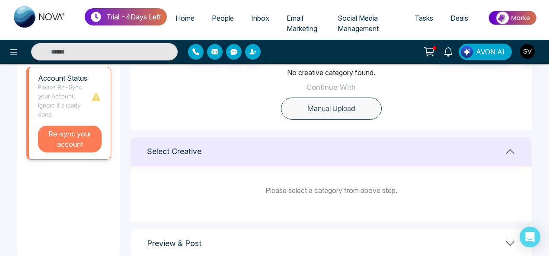
click at [78, 140] on button "Re-sync your account" at bounding box center [70, 139] width 64 height 27
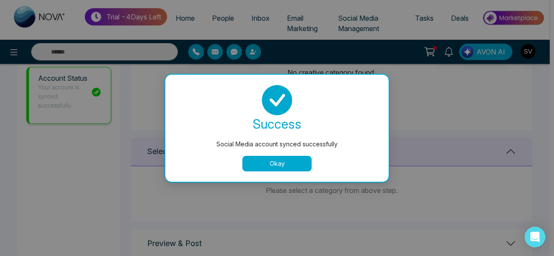
click at [280, 162] on button "Okay" at bounding box center [276, 164] width 69 height 16
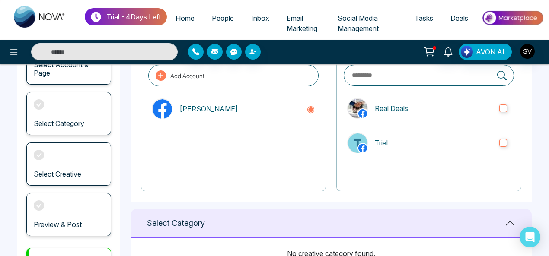
scroll to position [72, 0]
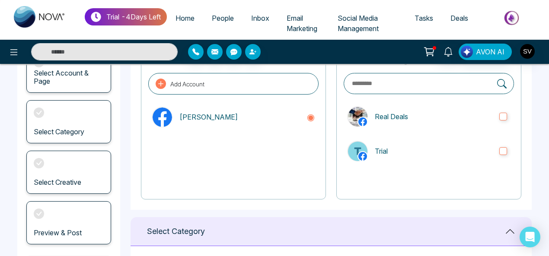
click at [57, 218] on div "Preview & Post" at bounding box center [68, 223] width 85 height 43
click at [37, 112] on icon at bounding box center [38, 113] width 5 height 4
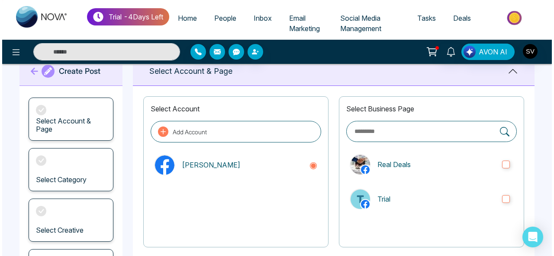
scroll to position [0, 0]
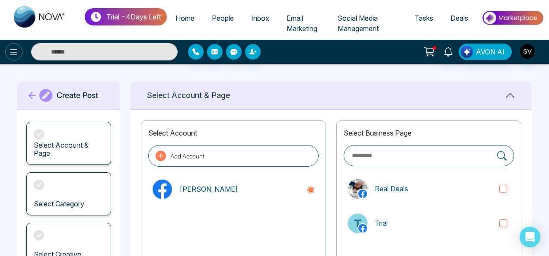
click at [15, 55] on icon at bounding box center [14, 52] width 10 height 10
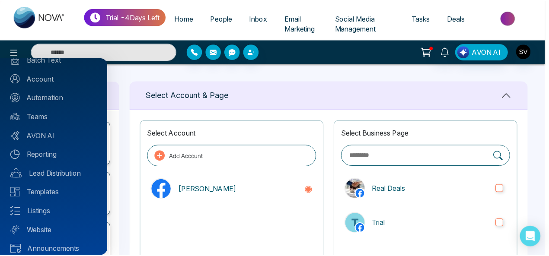
scroll to position [93, 0]
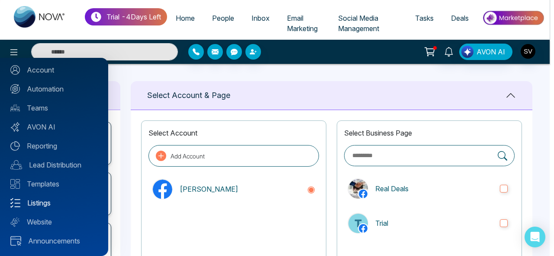
click at [41, 204] on link "Listings" at bounding box center [53, 203] width 87 height 10
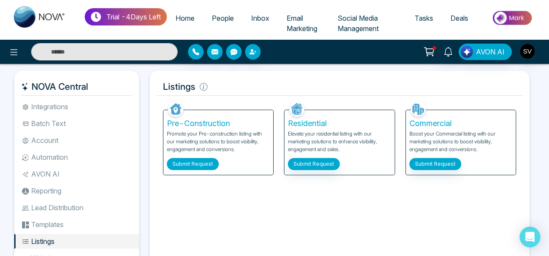
click at [205, 164] on button "Submit Request" at bounding box center [193, 164] width 52 height 12
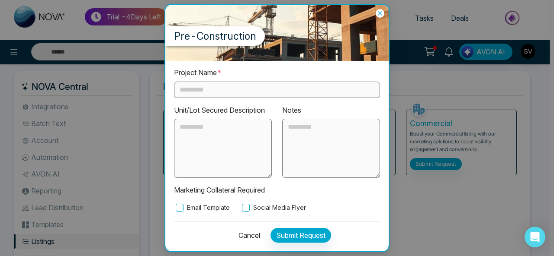
click at [378, 13] on icon at bounding box center [379, 13] width 9 height 9
